Goal: Information Seeking & Learning: Learn about a topic

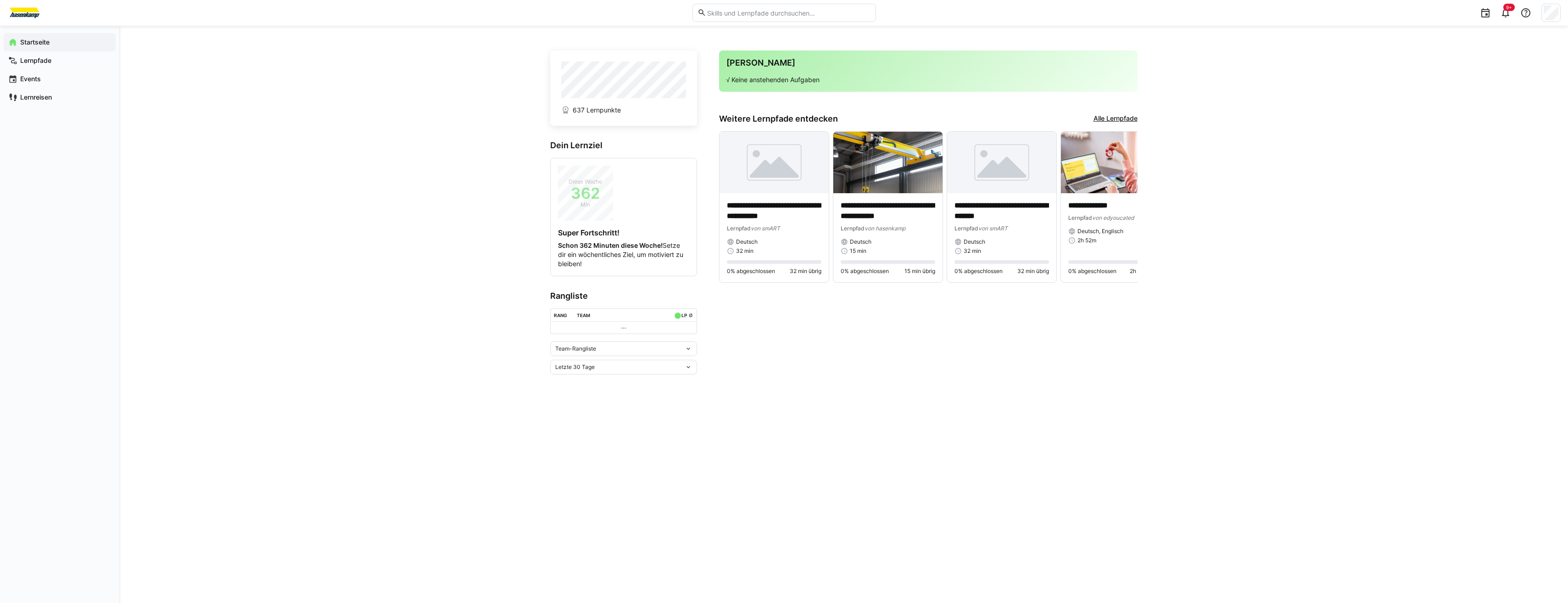
click at [1109, 117] on link "Alle Lernpfade" at bounding box center [1116, 119] width 44 height 10
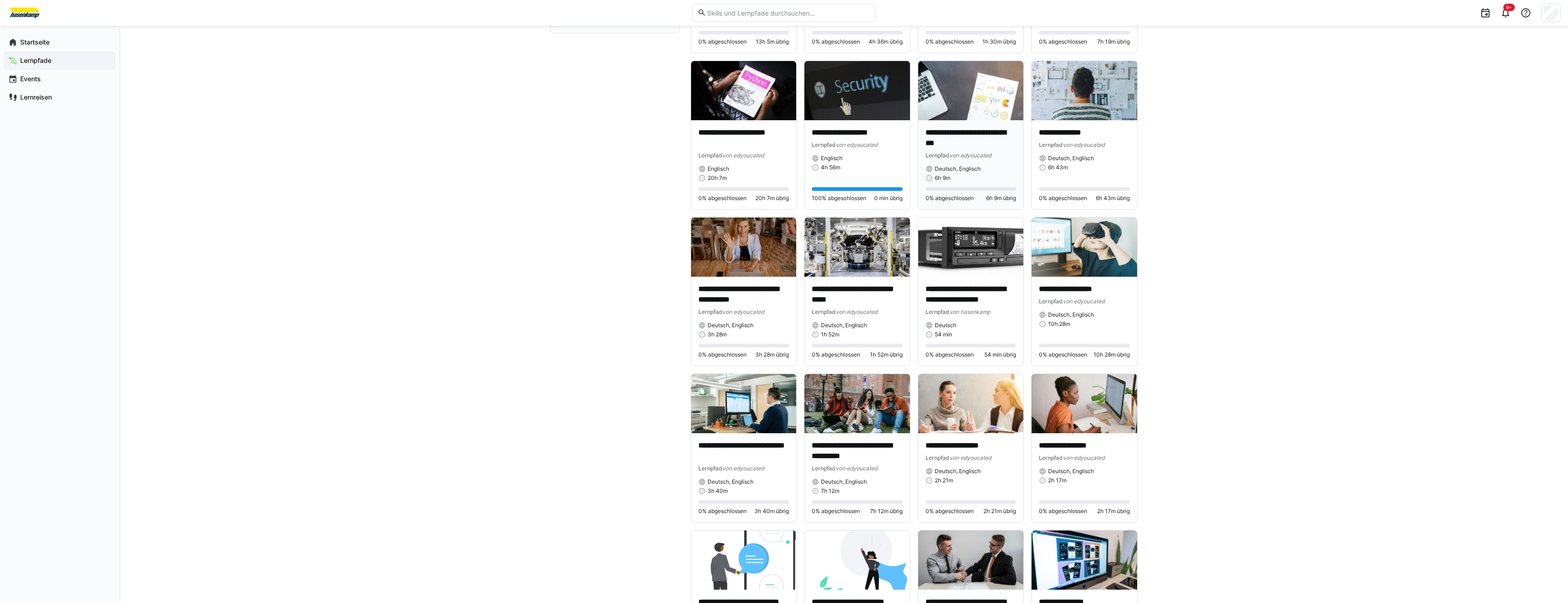
scroll to position [551, 0]
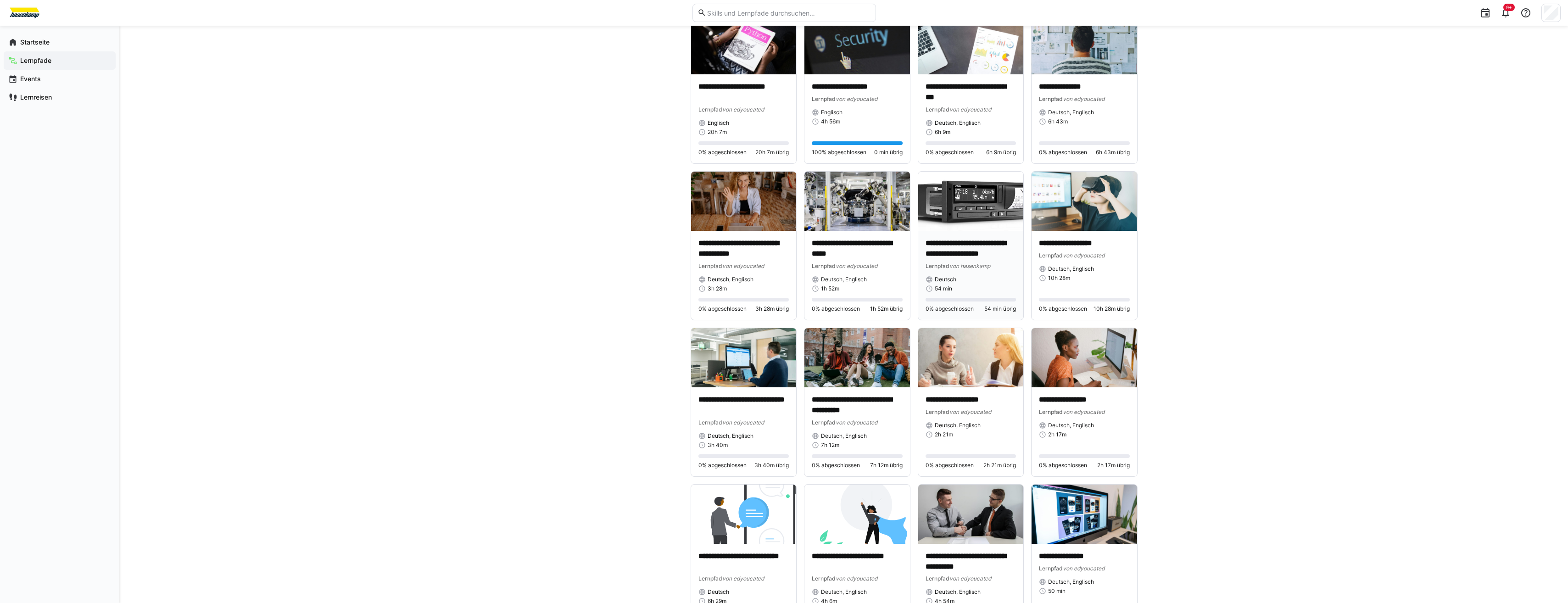
click at [967, 220] on img at bounding box center [970, 201] width 105 height 59
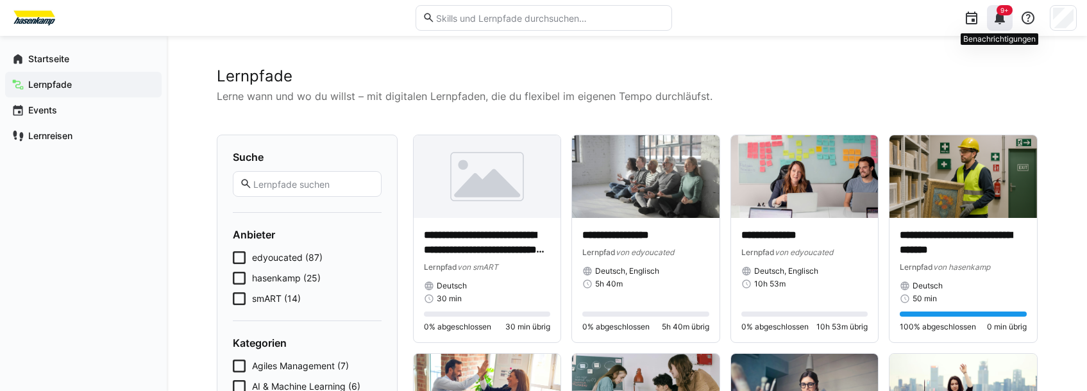
click at [1003, 22] on eds-icon at bounding box center [999, 17] width 15 height 15
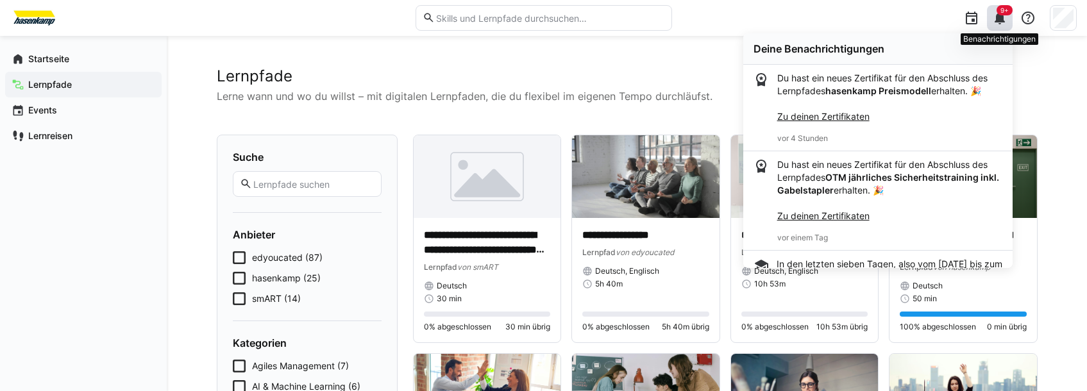
click at [999, 21] on eds-icon at bounding box center [999, 17] width 15 height 15
